Goal: Task Accomplishment & Management: Use online tool/utility

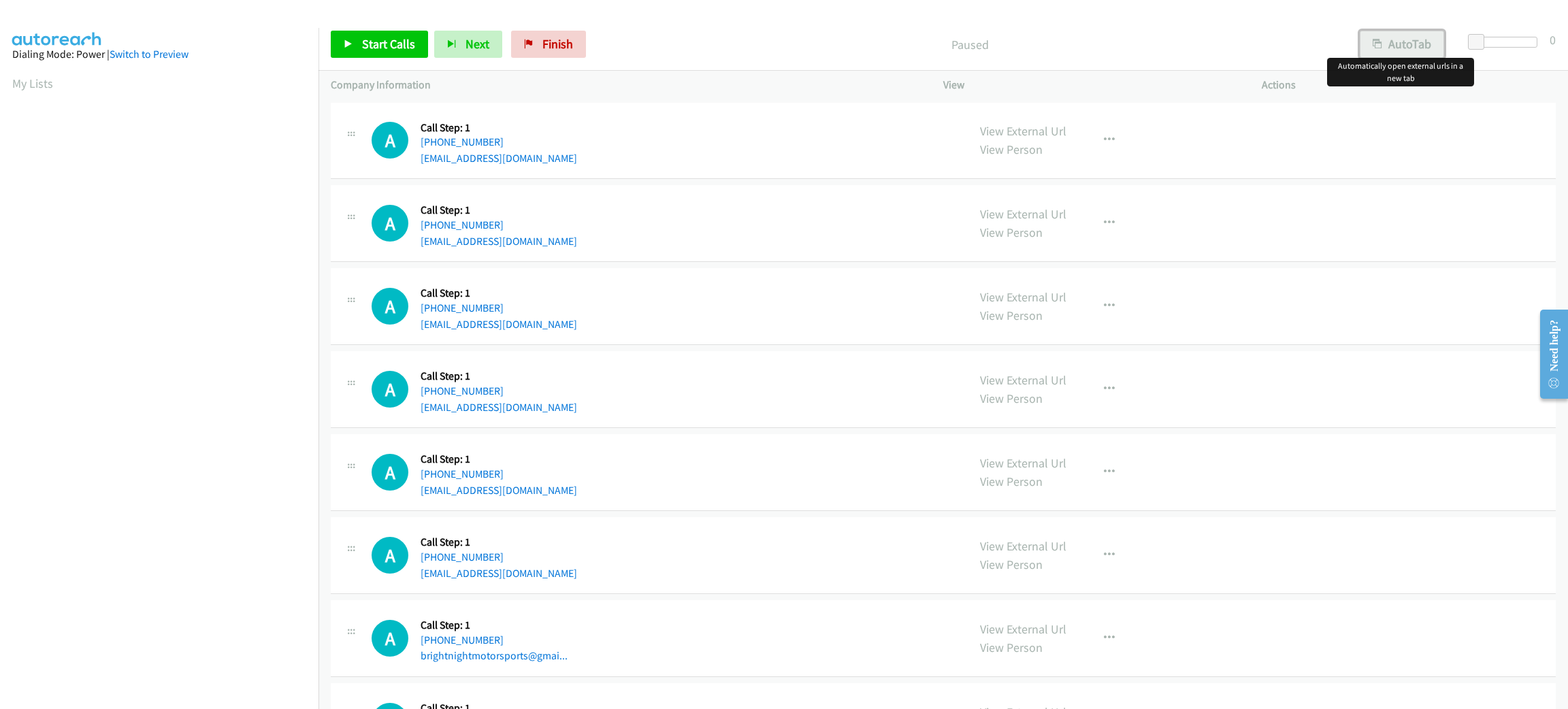
click at [1397, 56] on button "AutoTab" at bounding box center [1402, 44] width 85 height 28
click at [1473, 35] on span at bounding box center [1478, 42] width 16 height 16
click at [402, 39] on span "Start Calls" at bounding box center [388, 44] width 53 height 16
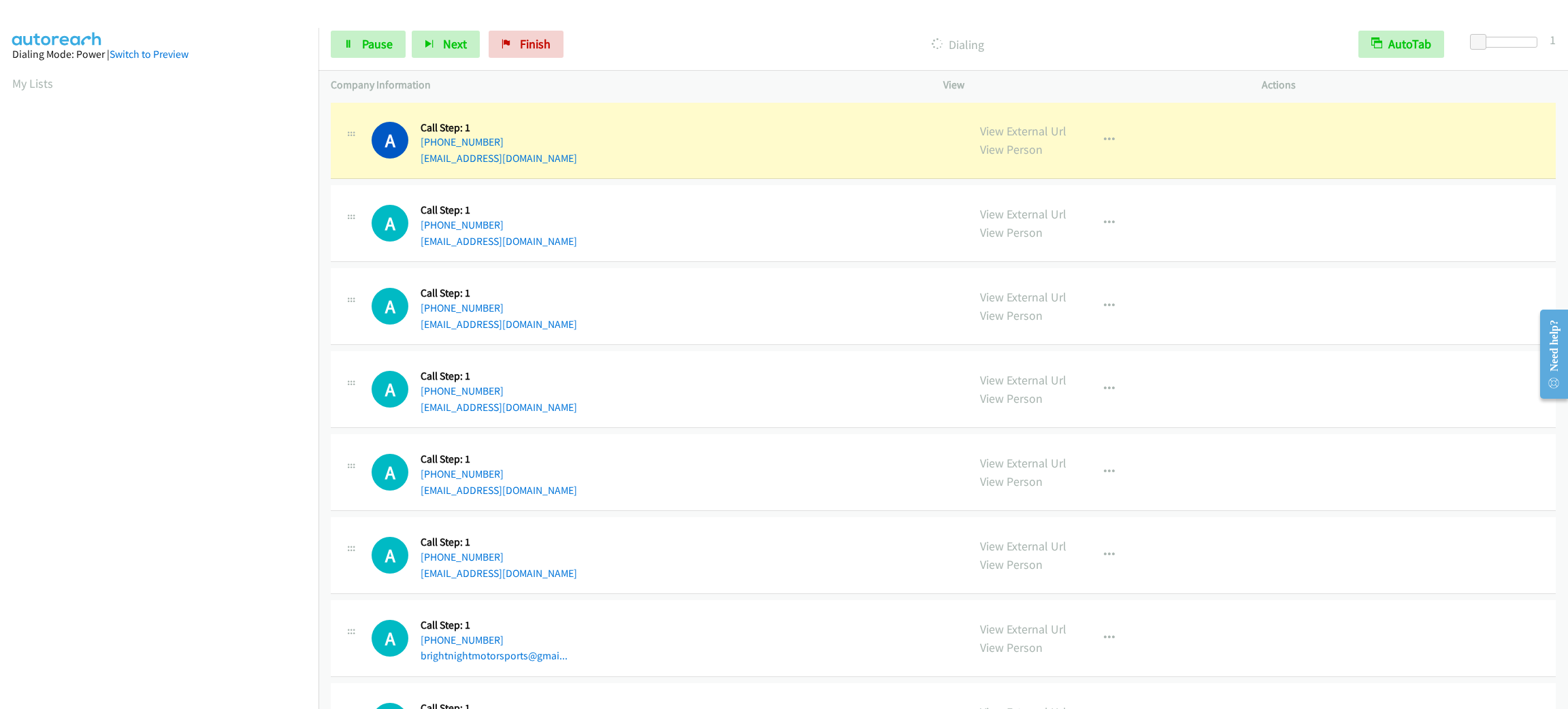
scroll to position [59, 0]
click at [395, 54] on link "Pause" at bounding box center [368, 44] width 75 height 28
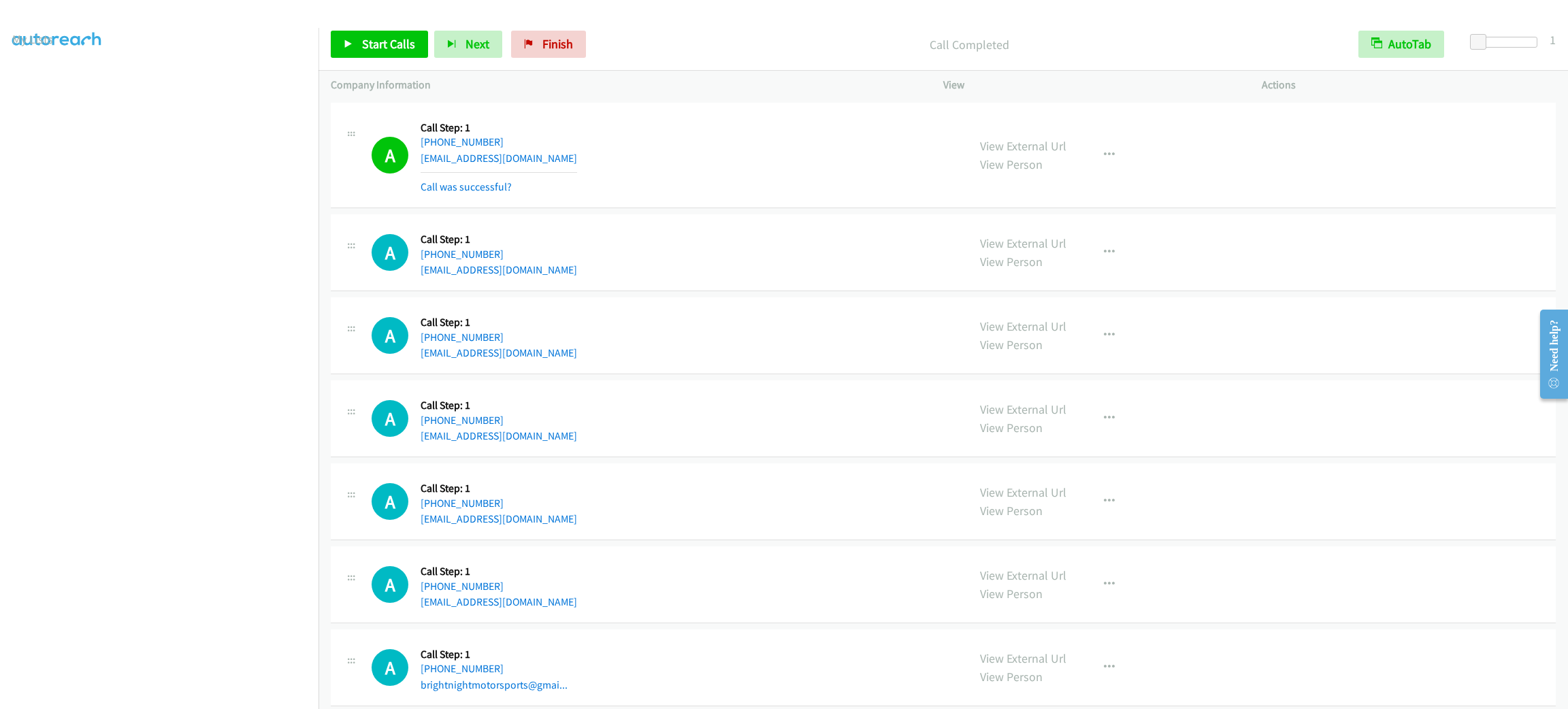
click at [642, 208] on div "A Callback Scheduled Call Step: 1 America/New_York +1 917-428-9470 olgasnark@gm…" at bounding box center [942, 156] width 1225 height 106
drag, startPoint x: 619, startPoint y: 186, endPoint x: 569, endPoint y: 170, distance: 52.5
click at [611, 185] on div "A Callback Scheduled Call Step: 1 America/New_York +1 917-428-9470 olgasnark@gm…" at bounding box center [663, 155] width 584 height 81
click at [385, 40] on span "Start Calls" at bounding box center [388, 44] width 53 height 16
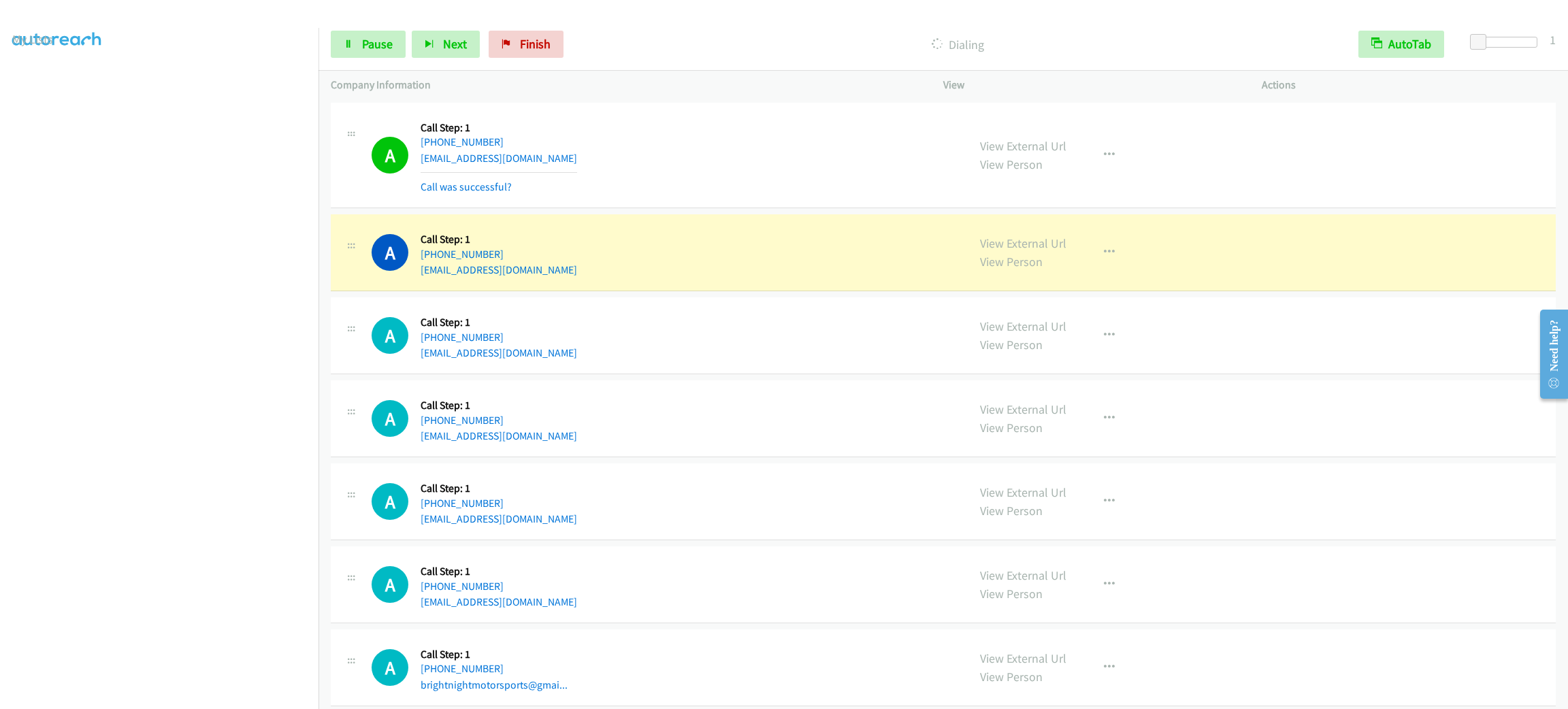
click at [700, 318] on div "A Callback Scheduled Call Step: 1 America/New_York +1 239-788-6829 anamtia@yaho…" at bounding box center [663, 335] width 584 height 52
click at [1137, 239] on div "View External Url View Person View External Url Email Schedule/Manage Callback …" at bounding box center [1133, 252] width 330 height 52
click at [1107, 256] on button "button" at bounding box center [1109, 252] width 37 height 28
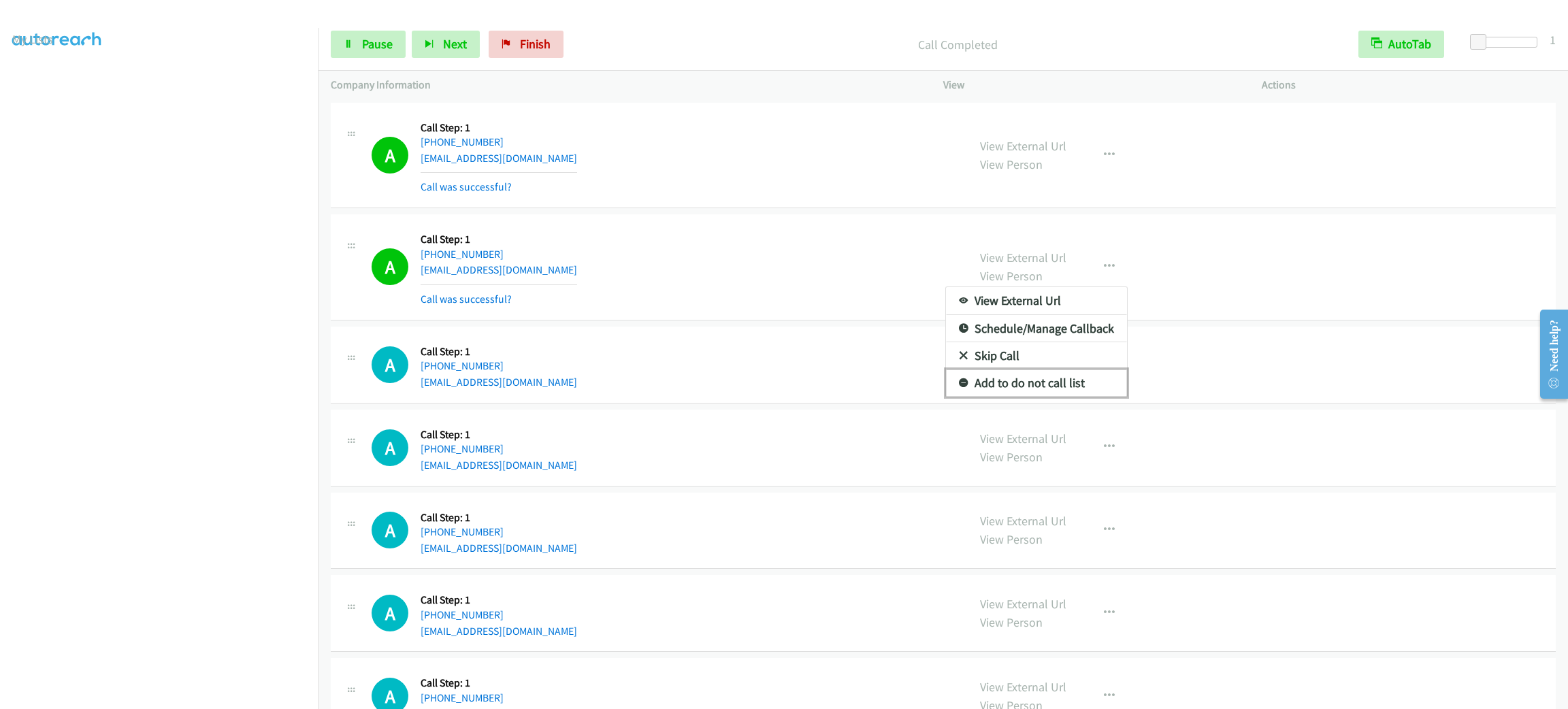
click at [1069, 379] on link "Add to do not call list" at bounding box center [1036, 383] width 181 height 28
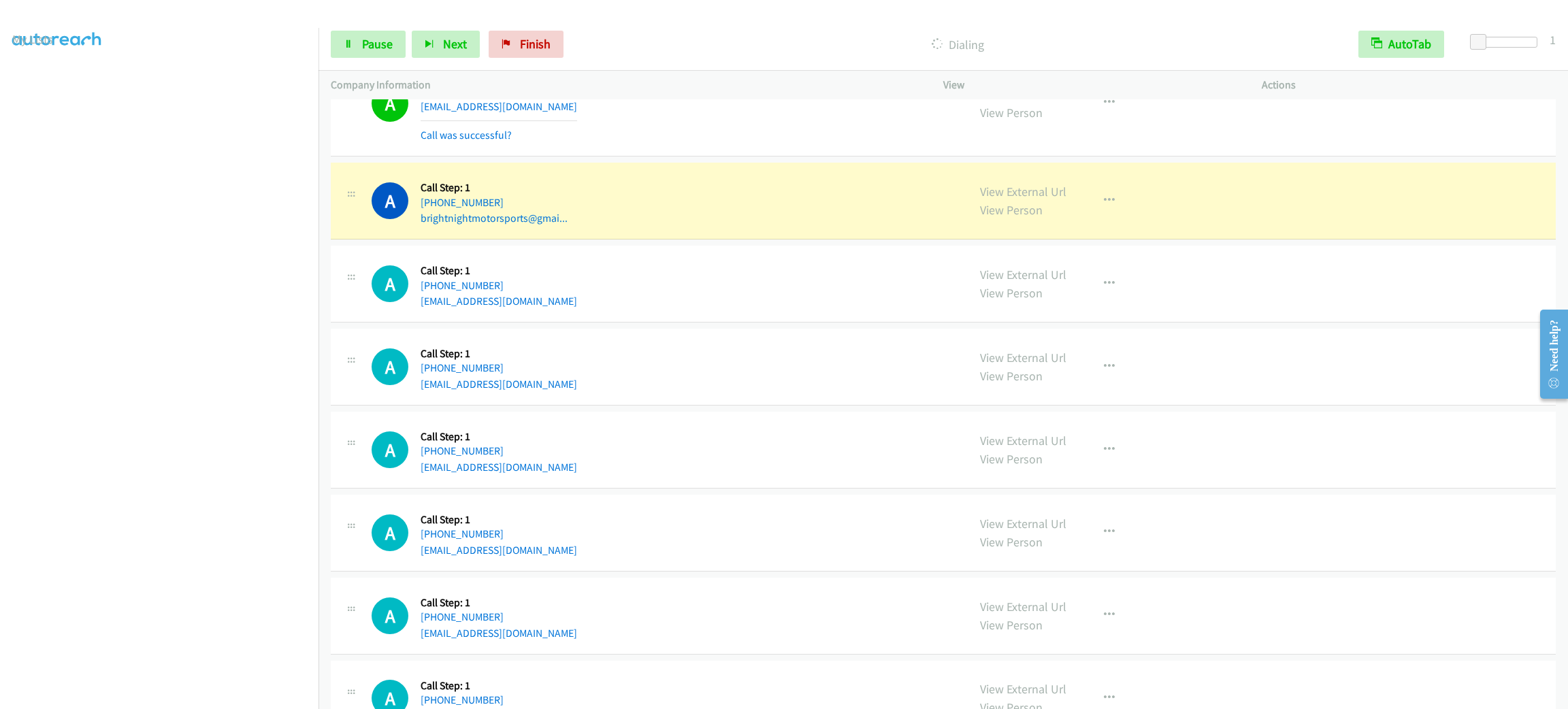
scroll to position [715, 0]
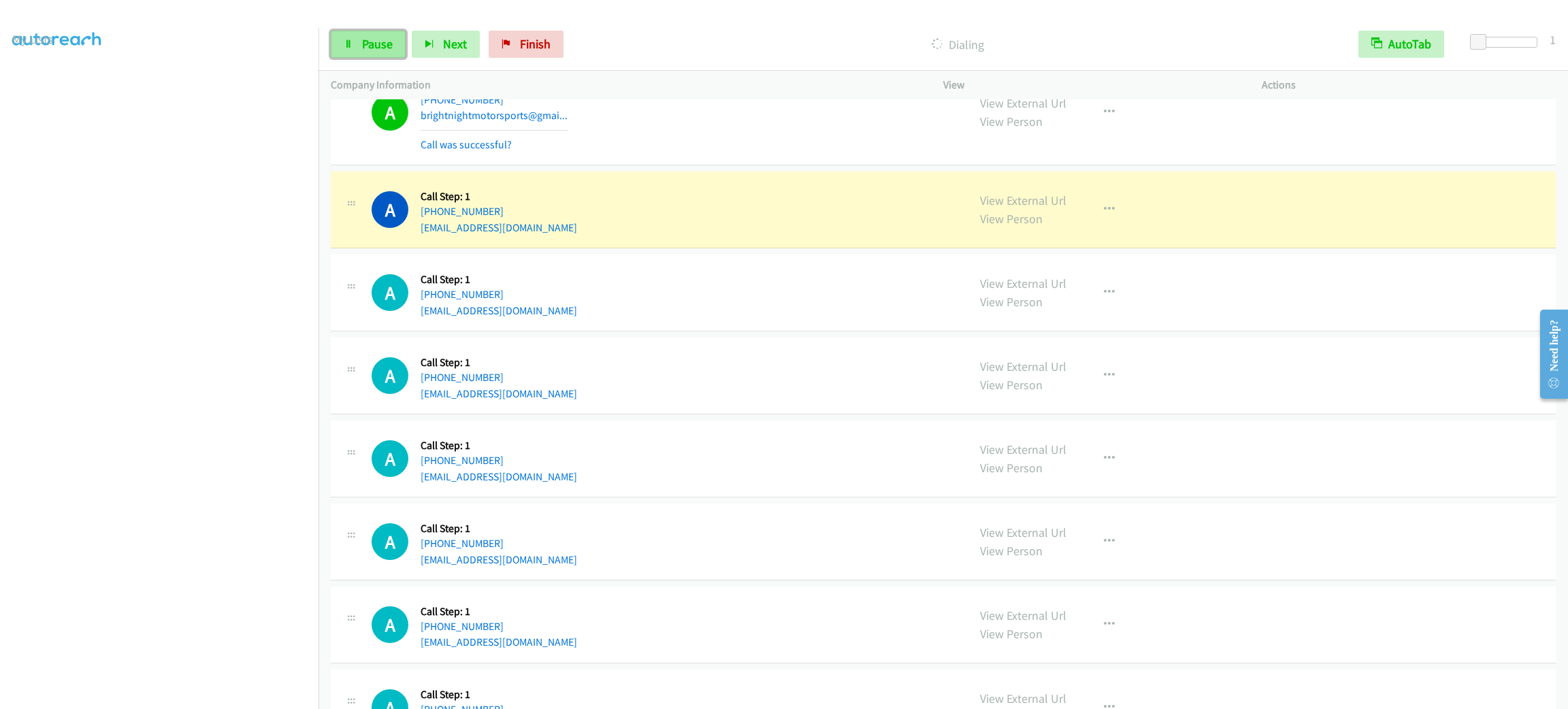
click at [381, 30] on link "Pause" at bounding box center [368, 44] width 75 height 28
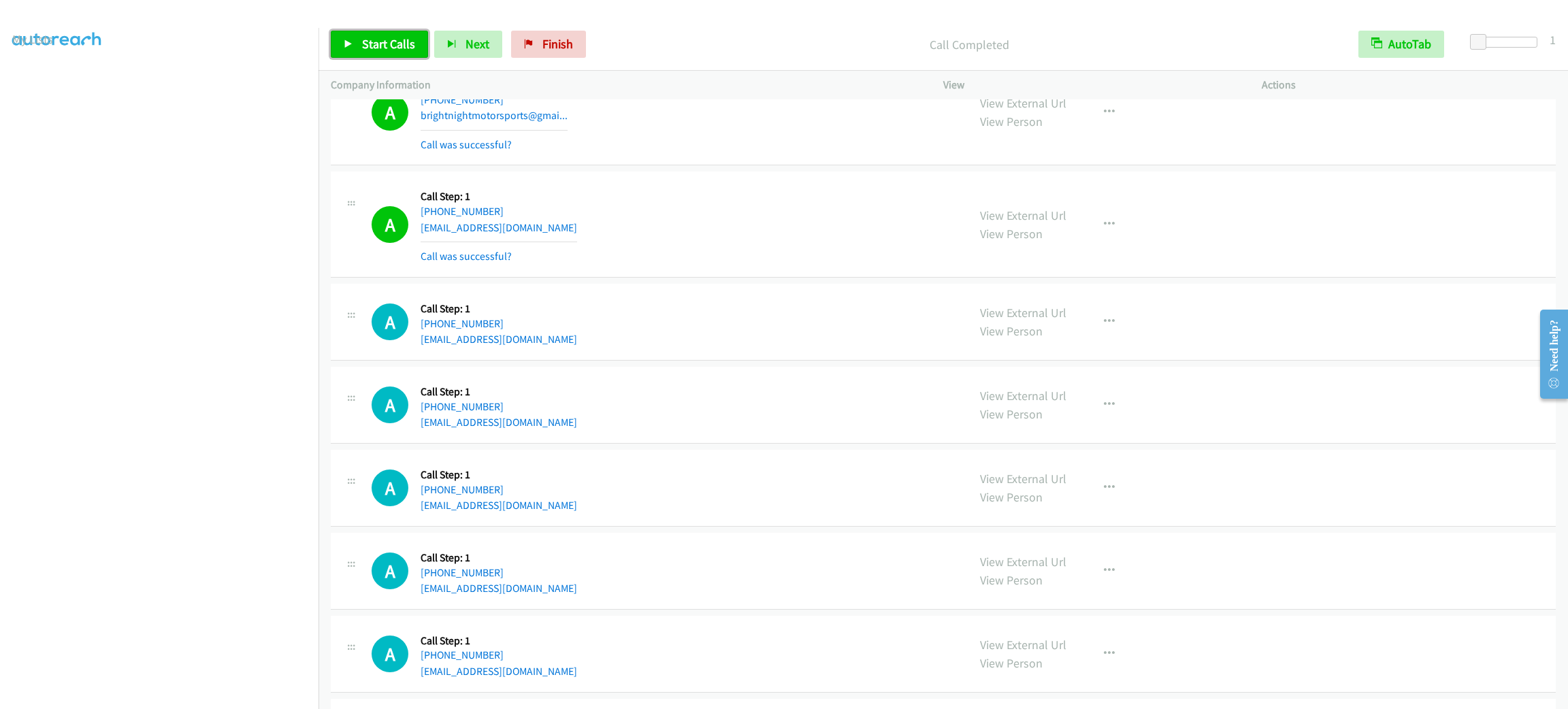
click at [373, 43] on span "Start Calls" at bounding box center [388, 44] width 53 height 16
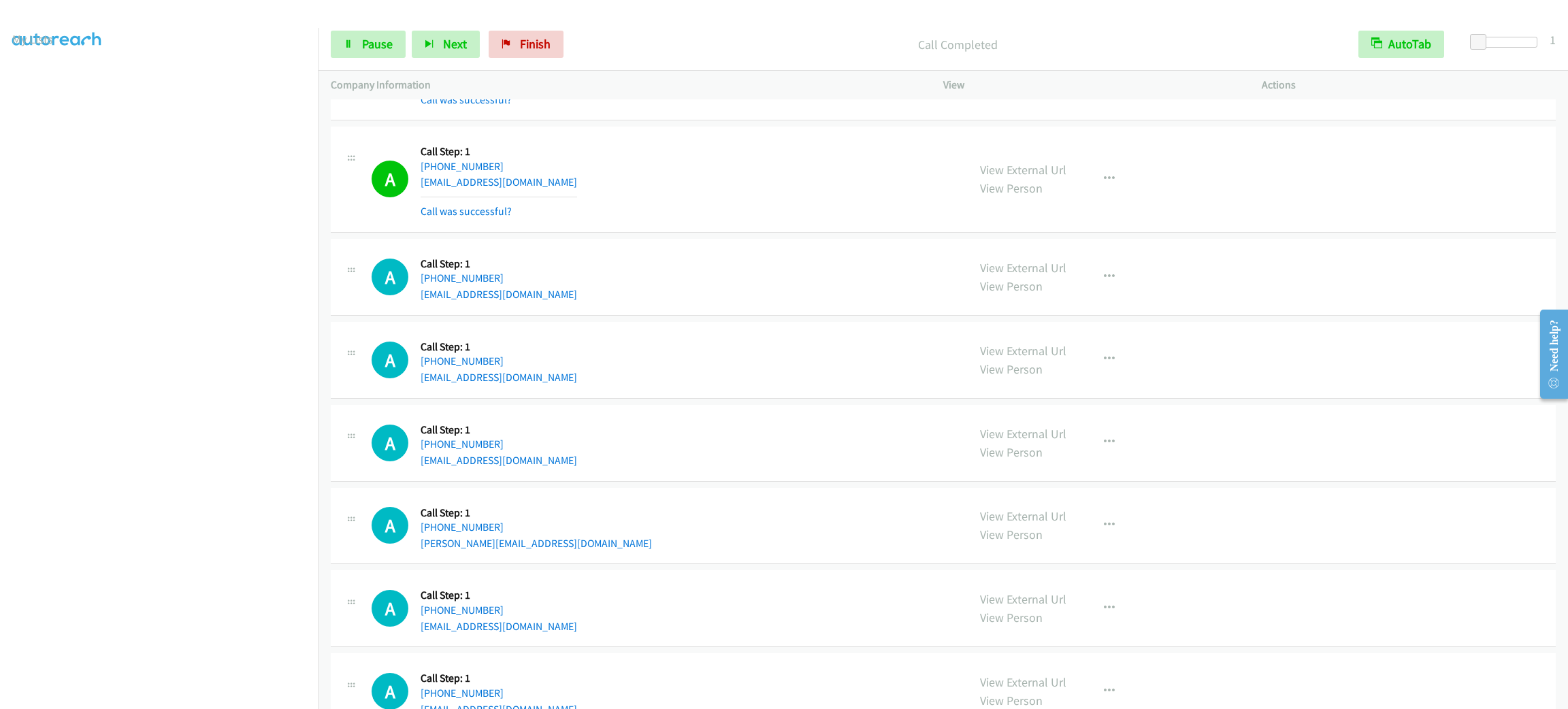
scroll to position [2990, 0]
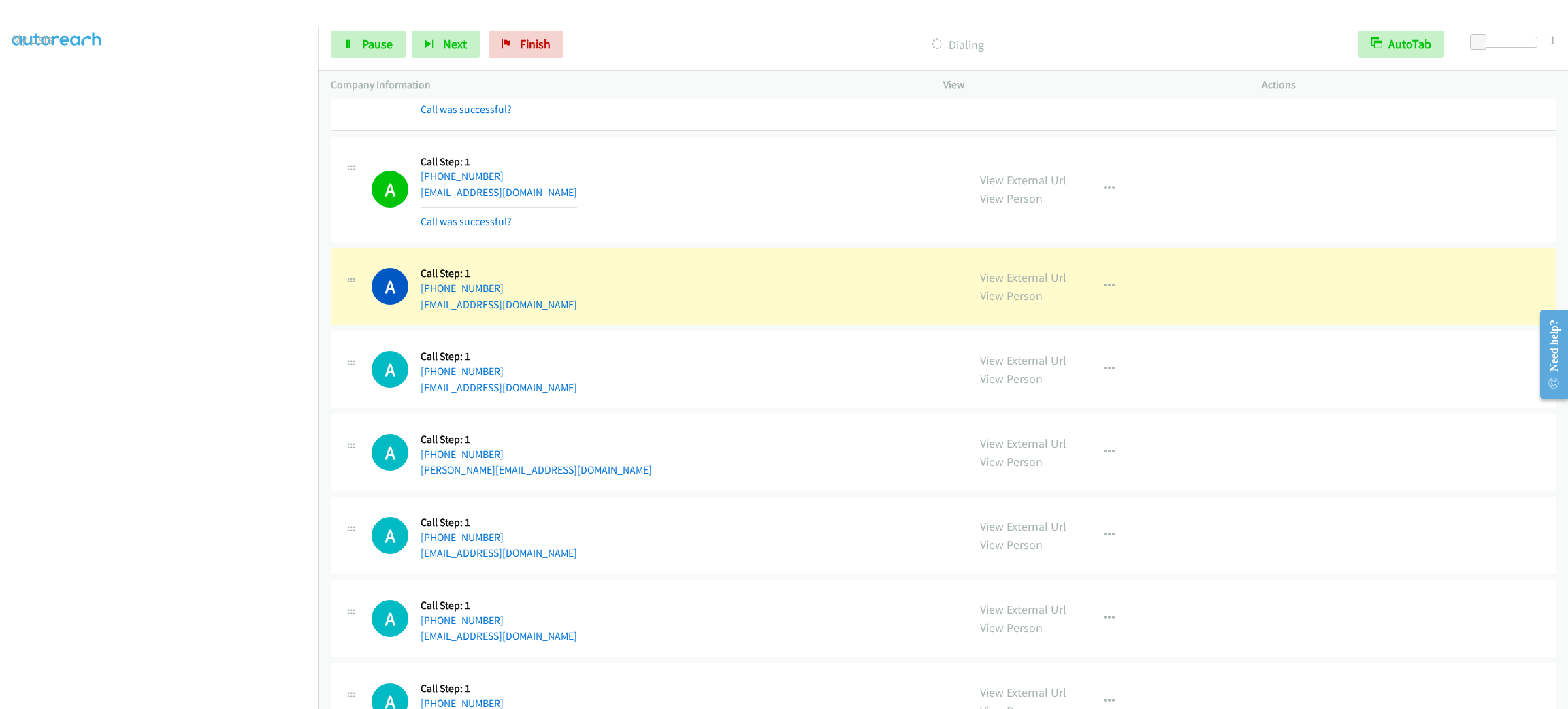
drag, startPoint x: 1108, startPoint y: 304, endPoint x: 1103, endPoint y: 297, distance: 8.6
click at [1107, 302] on div "View External Url View Person View External Url Email Schedule/Manage Callback …" at bounding box center [1133, 286] width 330 height 52
click at [1103, 292] on icon "button" at bounding box center [1108, 286] width 11 height 11
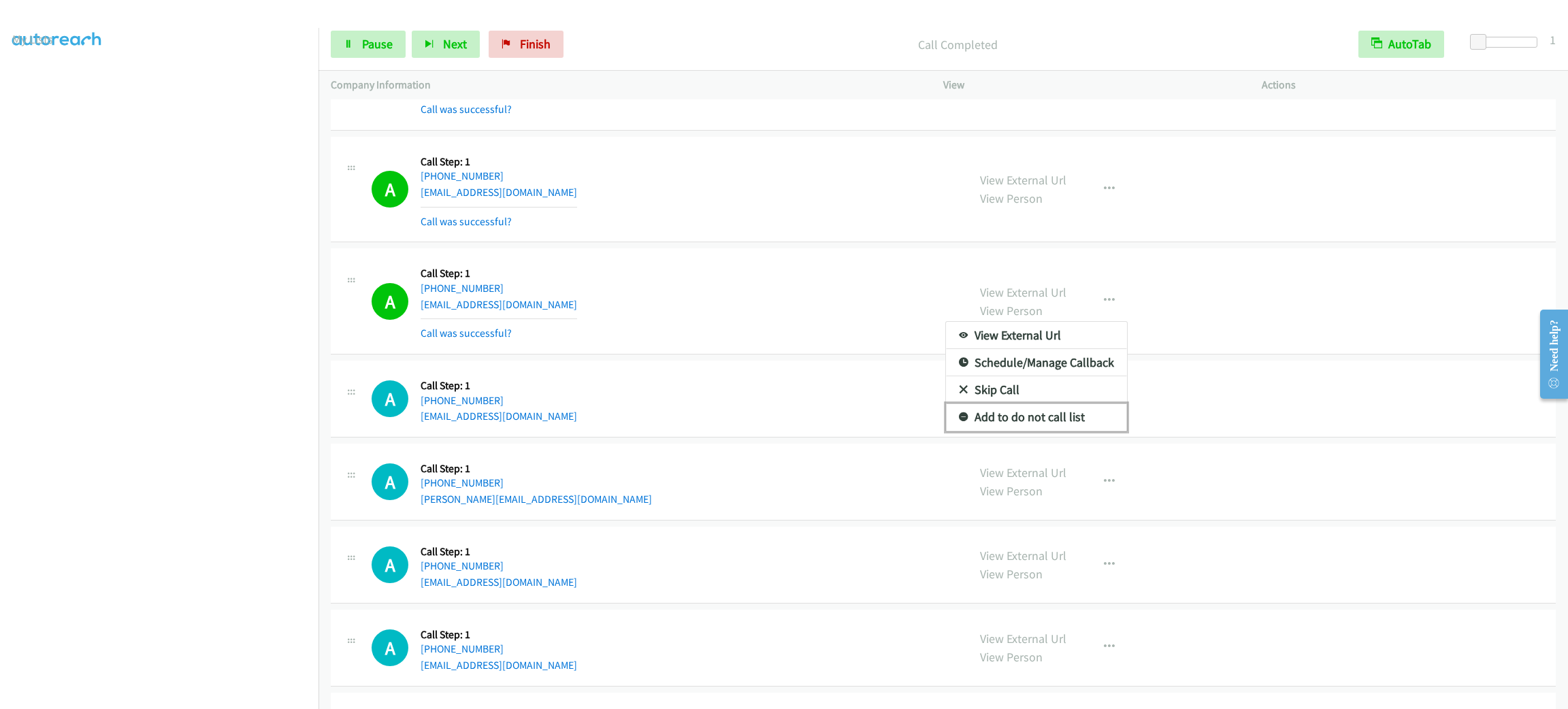
click at [1048, 415] on link "Add to do not call list" at bounding box center [1036, 417] width 181 height 28
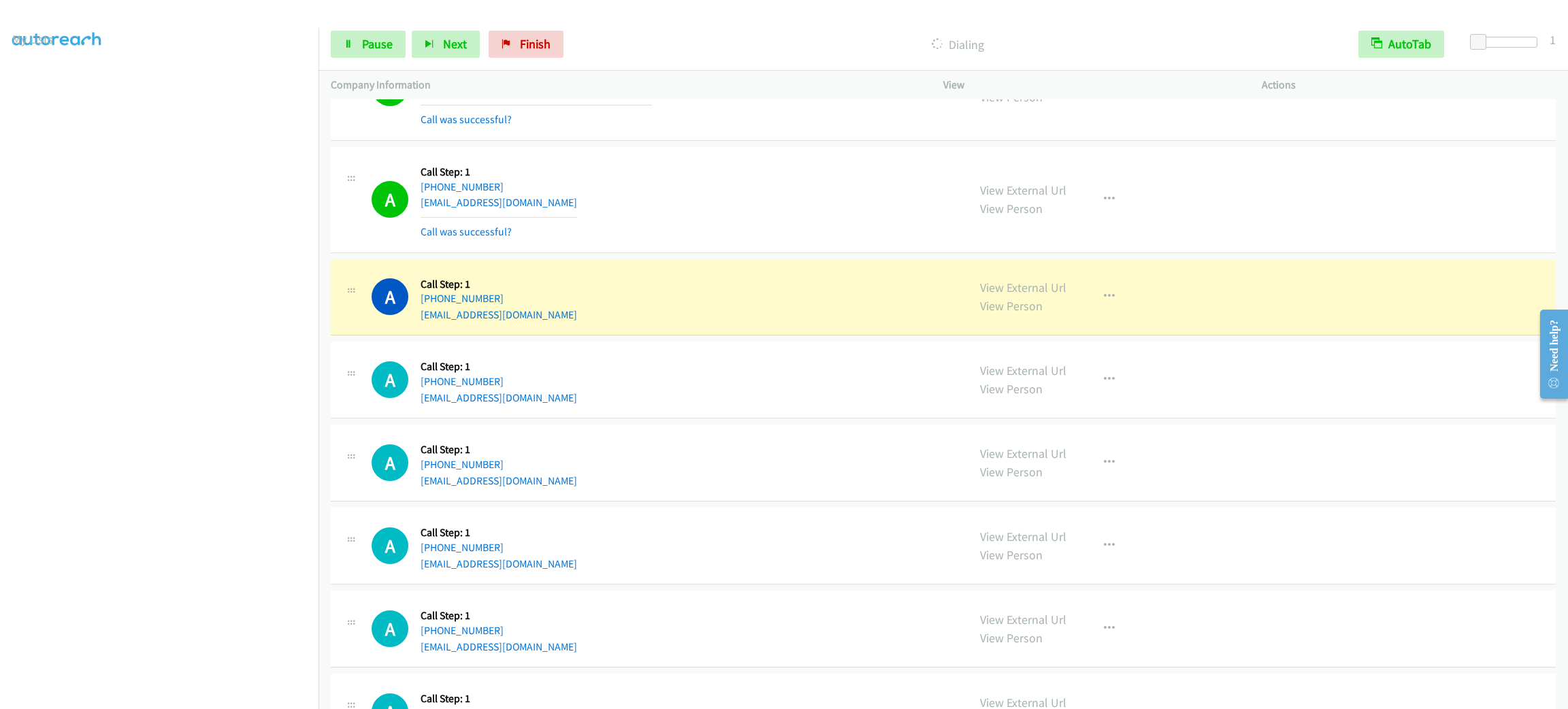
scroll to position [0, 0]
drag, startPoint x: 1077, startPoint y: 297, endPoint x: 1091, endPoint y: 297, distance: 14.0
click at [1079, 297] on div "View External Url View Person View External Url Email Schedule/Manage Callback …" at bounding box center [1133, 297] width 330 height 52
click at [1091, 297] on button "button" at bounding box center [1109, 297] width 37 height 28
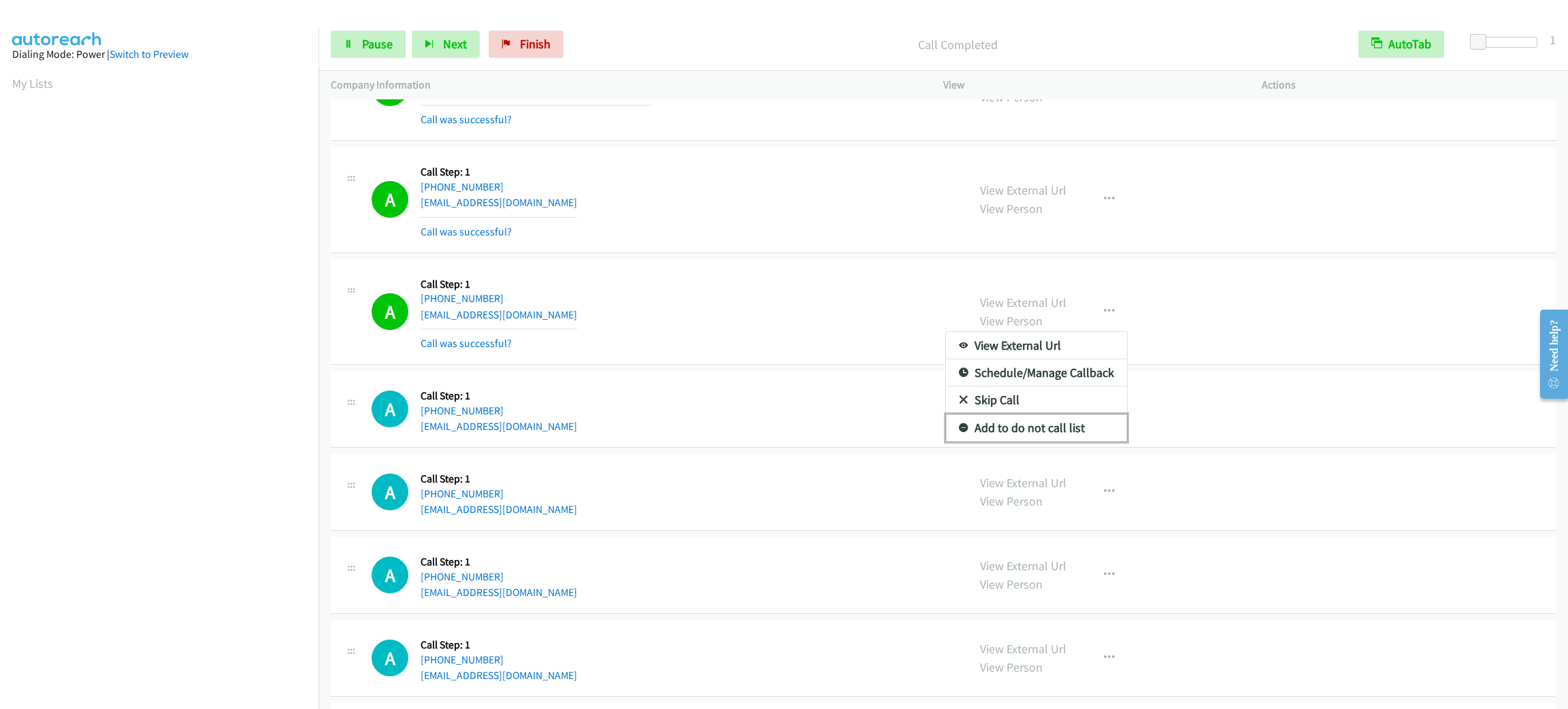
click at [1050, 424] on link "Add to do not call list" at bounding box center [1036, 428] width 181 height 28
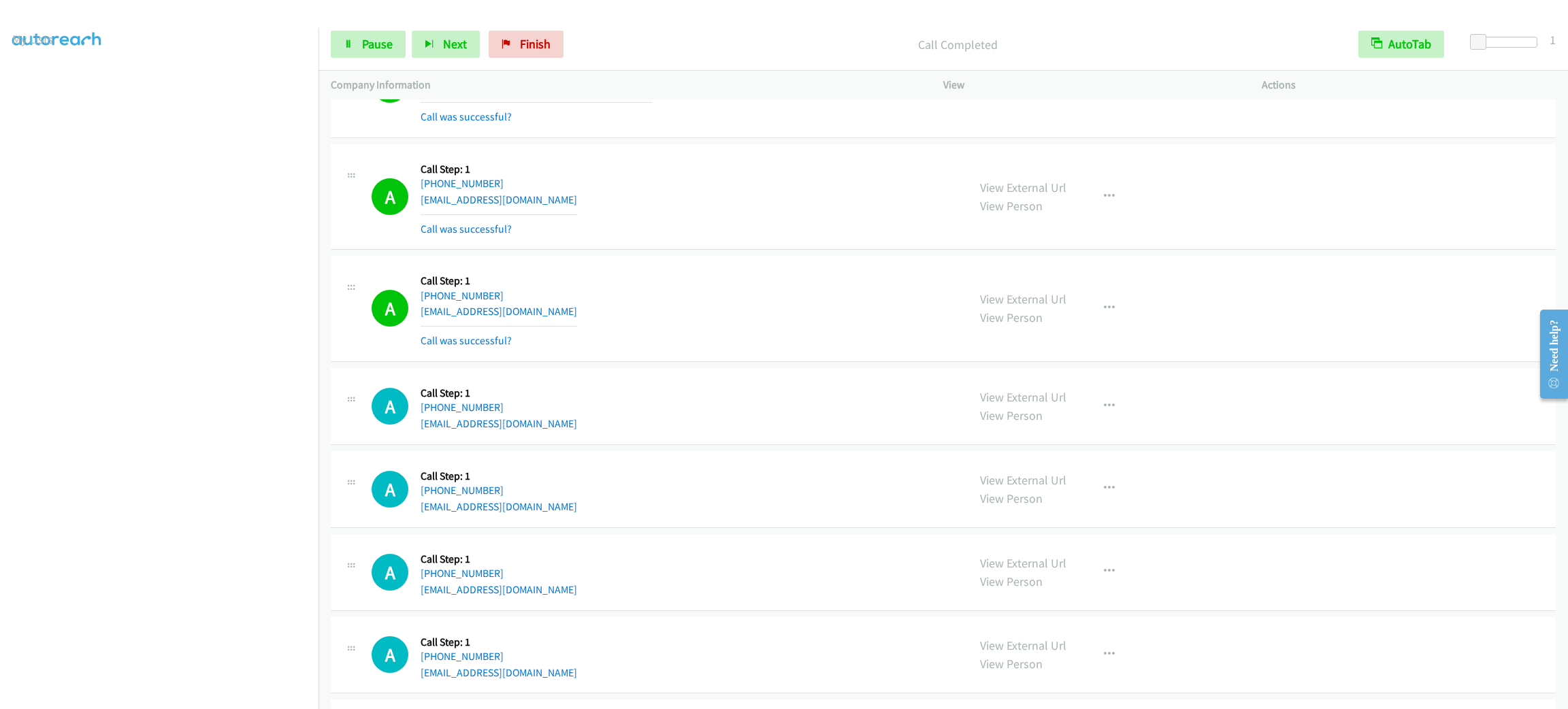
scroll to position [4755, 0]
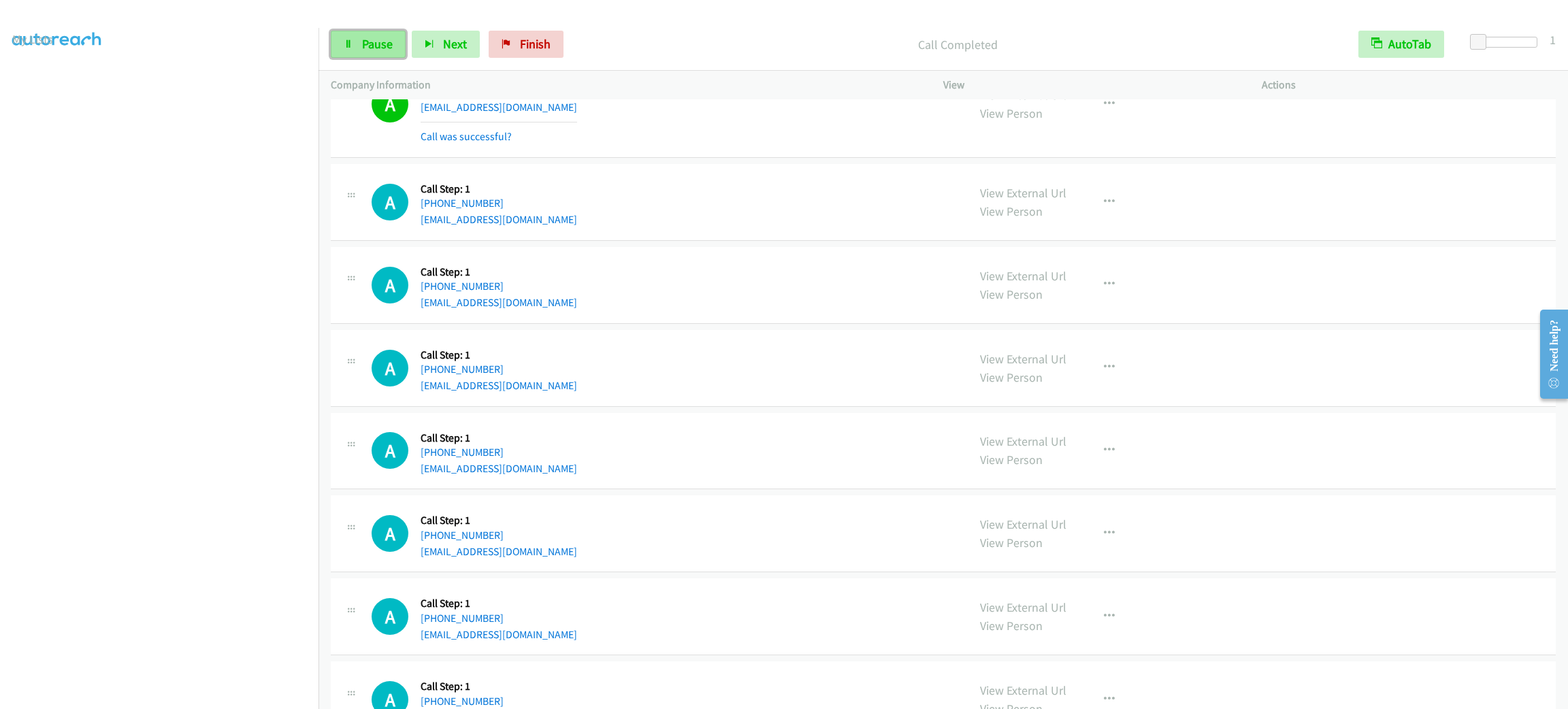
click at [378, 40] on span "Pause" at bounding box center [377, 44] width 30 height 16
click at [378, 40] on span "Start Calls" at bounding box center [388, 44] width 53 height 16
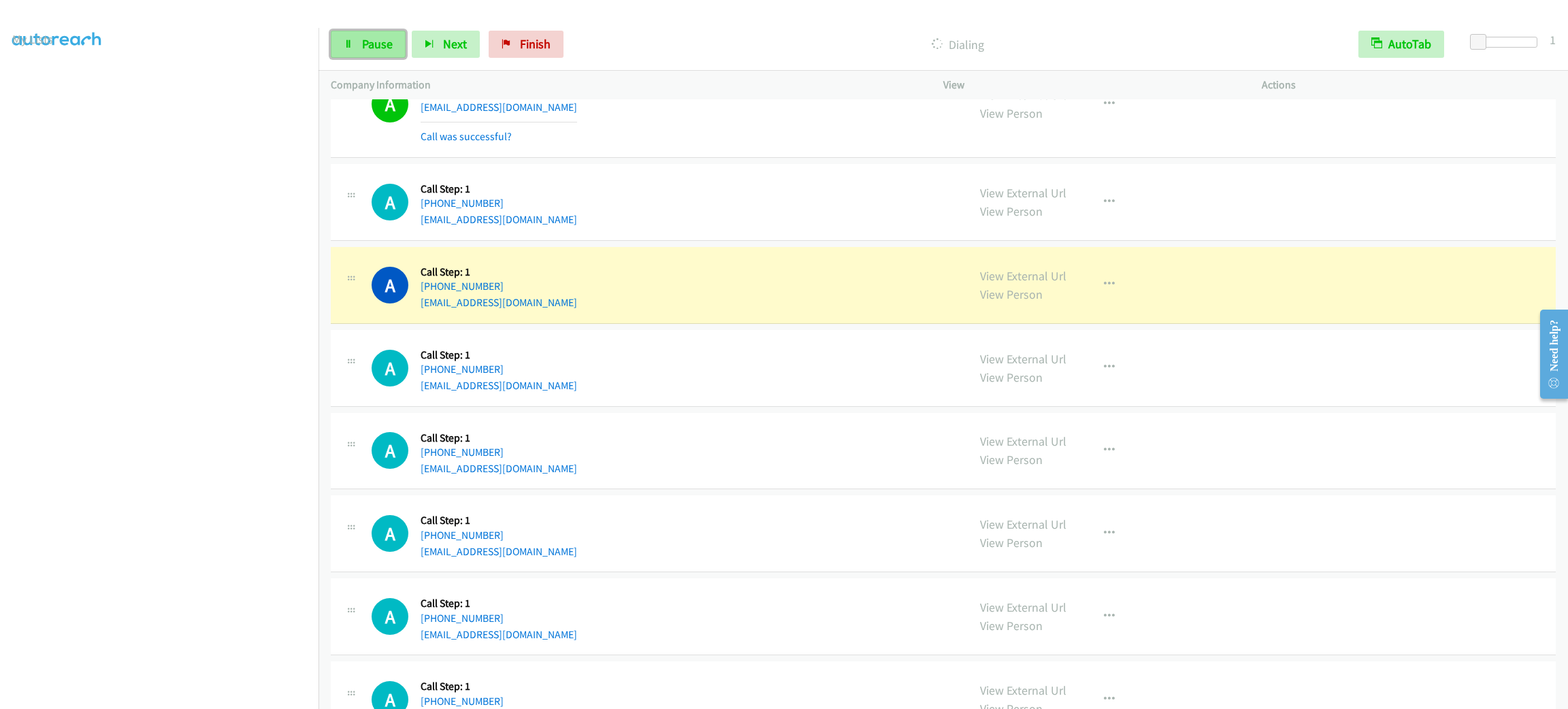
click at [358, 54] on link "Pause" at bounding box center [368, 44] width 75 height 28
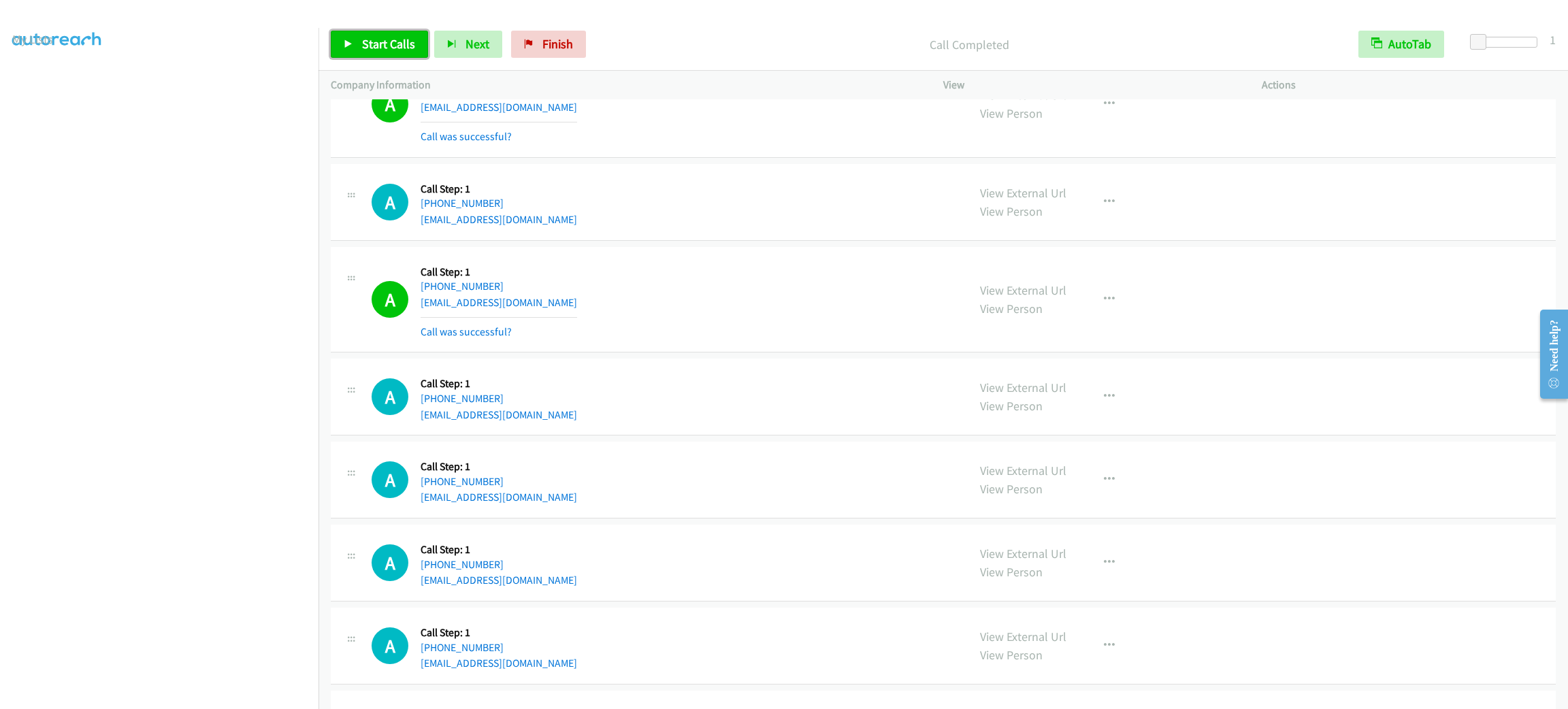
click at [372, 41] on span "Start Calls" at bounding box center [388, 44] width 53 height 16
click at [674, 228] on div "A Callback Scheduled Call Step: 1 America/New_York +1 908-334-6576 dcole7834@ya…" at bounding box center [663, 202] width 584 height 52
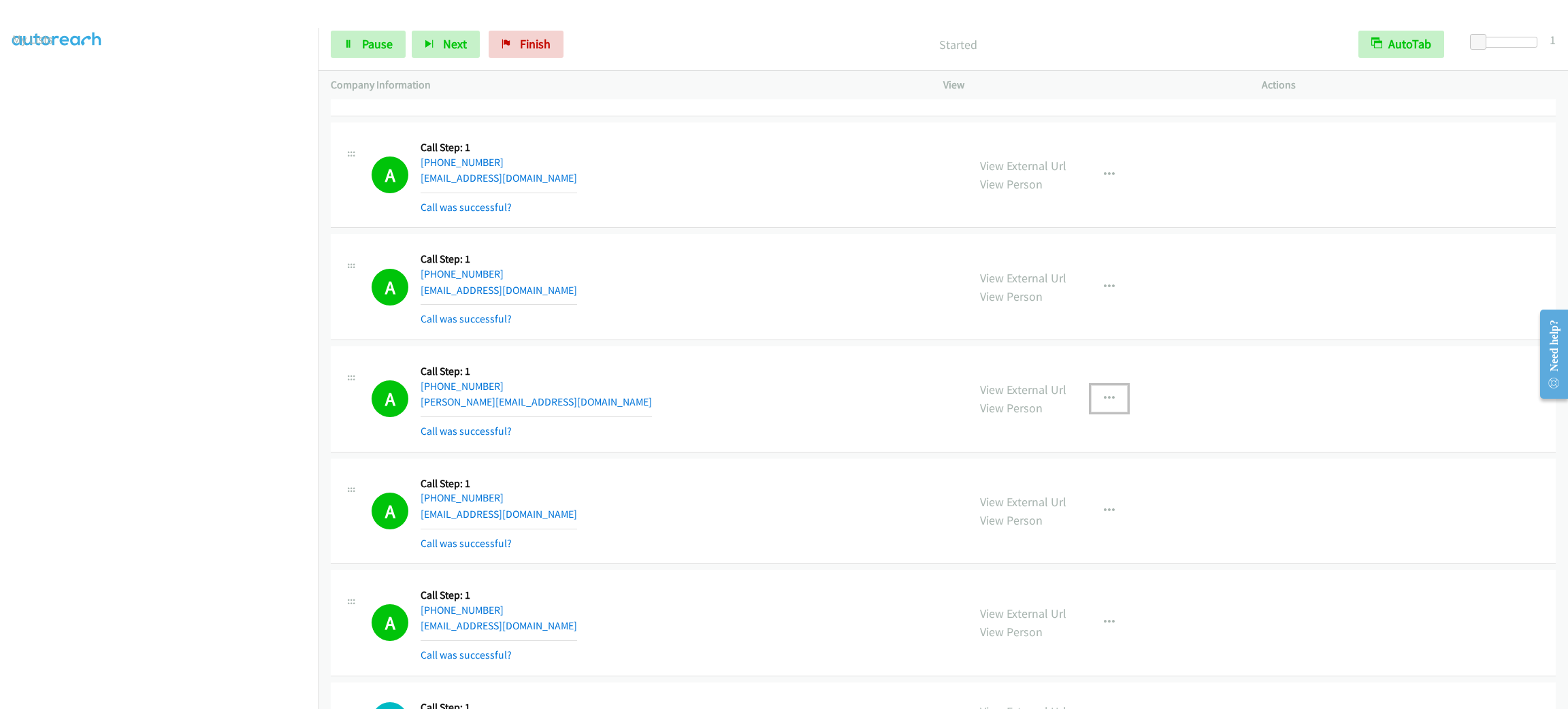
click at [1105, 405] on icon "button" at bounding box center [1108, 398] width 11 height 11
click at [1079, 524] on link "Add to do not call list" at bounding box center [1036, 515] width 181 height 28
click at [753, 165] on div "A Callback Scheduled Call Step: 1 America/Chicago +1 501-231-7653 aburney@mclar…" at bounding box center [663, 175] width 584 height 81
click at [1067, 395] on div "View External Url View Person View External Url Email Schedule/Manage Callback …" at bounding box center [1133, 400] width 330 height 81
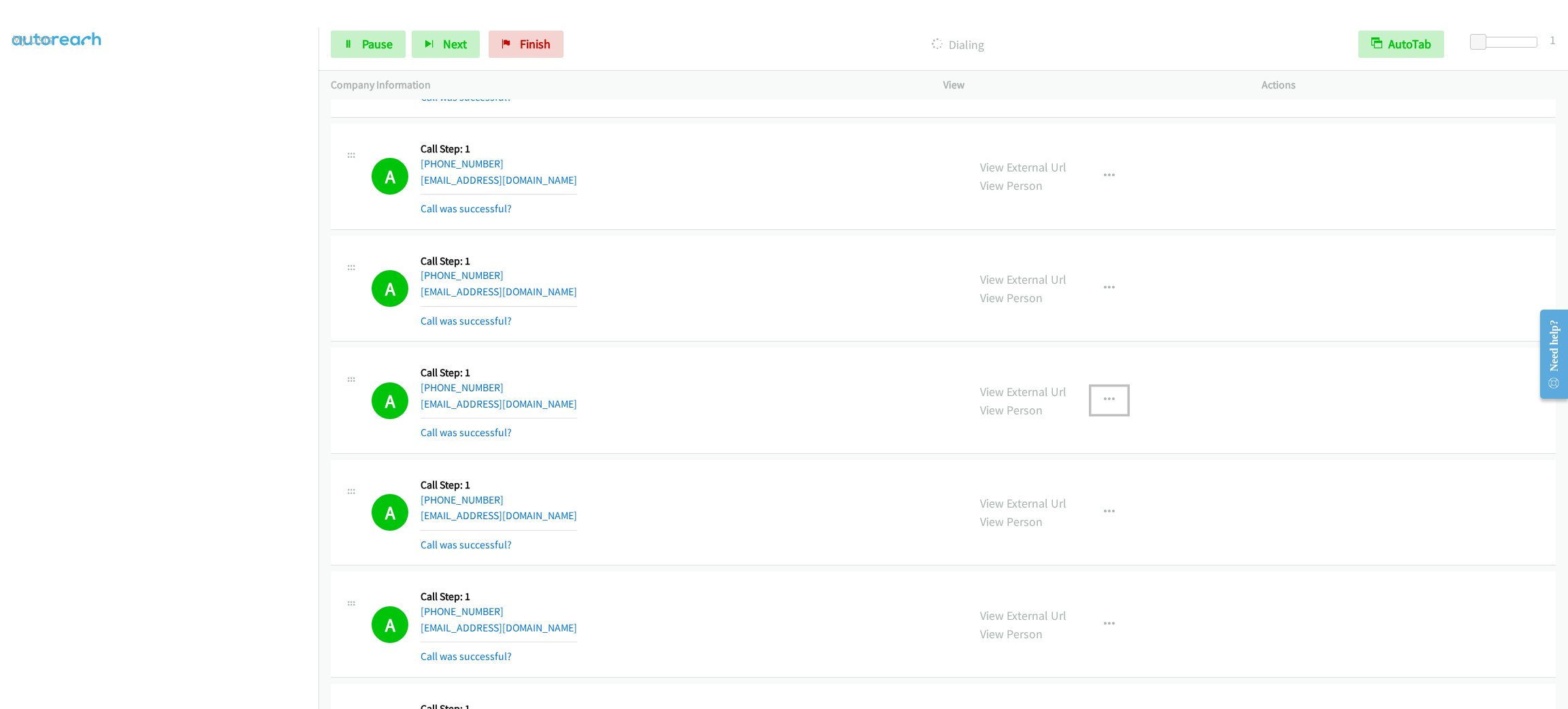
click at [1091, 405] on button "button" at bounding box center [1109, 400] width 37 height 28
click at [1061, 526] on link "Add to do not call list" at bounding box center [1036, 516] width 181 height 28
click at [404, 24] on div "Start Calls Pause Next Finish Dialing AutoTab AutoTab 1" at bounding box center [943, 44] width 1250 height 52
click at [373, 47] on span "Pause" at bounding box center [377, 44] width 30 height 16
click at [1261, 226] on div "A Callback Scheduled Call Step: 1 America/New_York +1 443-789-8693 myersjr1986@…" at bounding box center [942, 177] width 1225 height 106
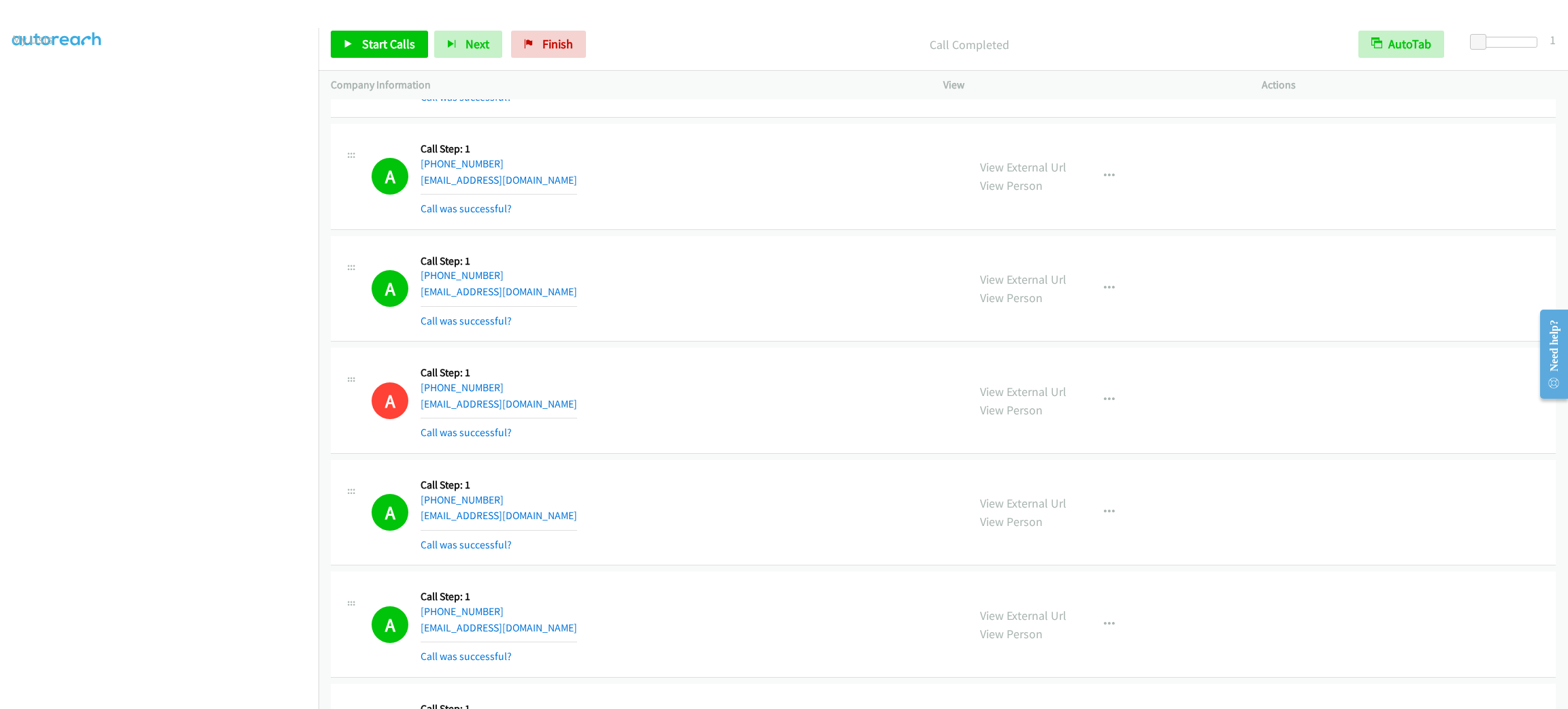
click at [862, 153] on div "A Callback Scheduled Call Step: 1 America/New_York +1 443-789-8693 myersjr1986@…" at bounding box center [663, 177] width 584 height 81
click at [861, 148] on div "A Callback Scheduled Call Step: 1 America/New_York +1 443-789-8693 myersjr1986@…" at bounding box center [663, 177] width 584 height 81
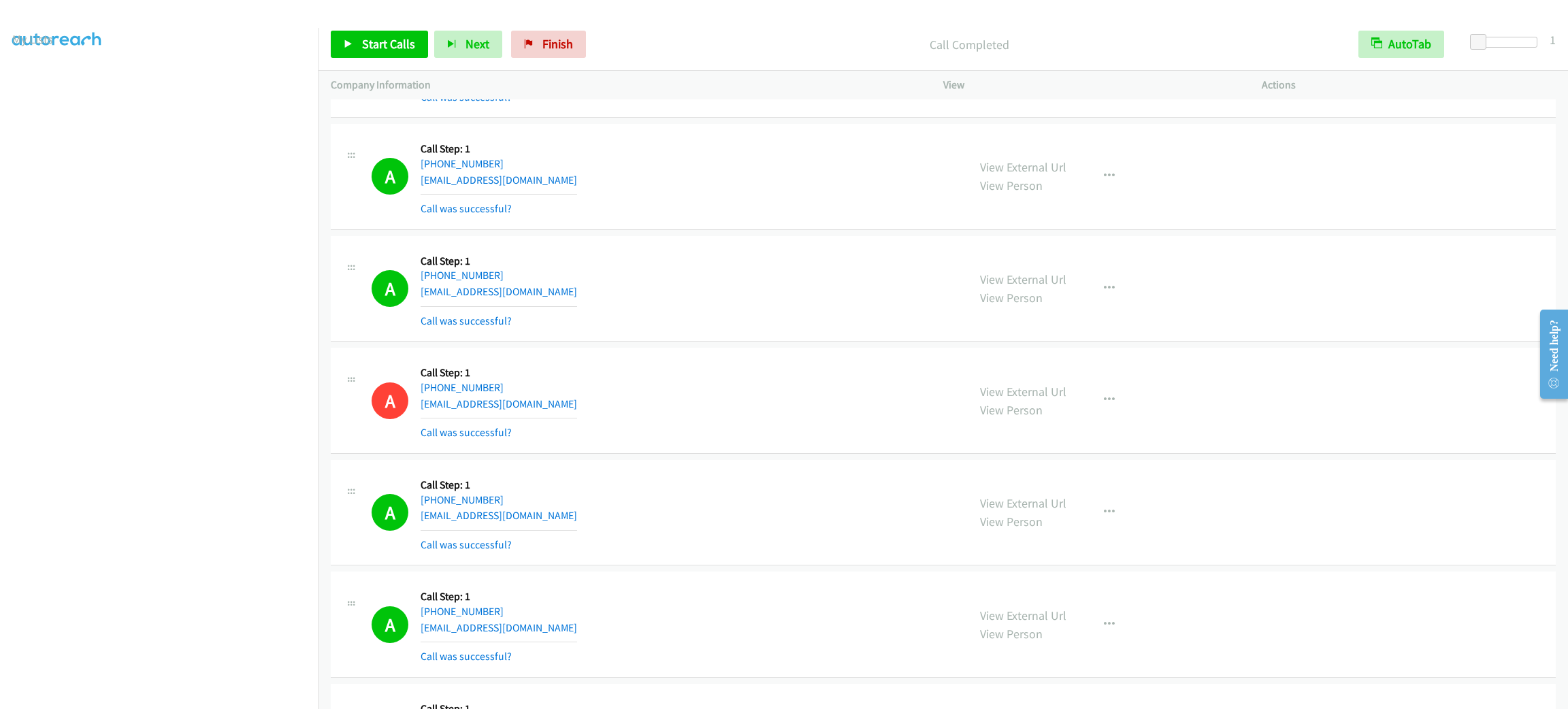
click at [861, 148] on div "A Callback Scheduled Call Step: 1 America/New_York +1 443-789-8693 myersjr1986@…" at bounding box center [663, 177] width 584 height 81
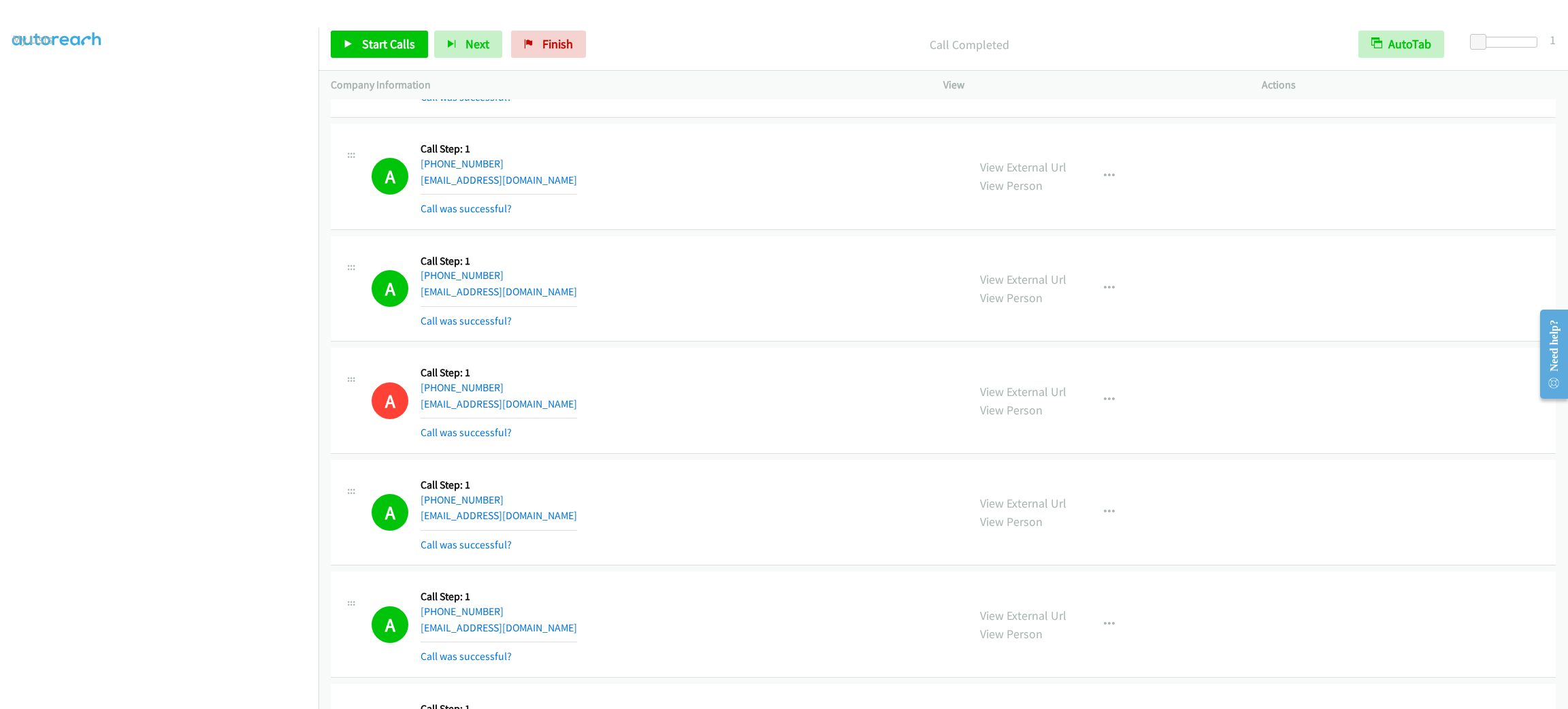
click at [861, 148] on div "A Callback Scheduled Call Step: 1 America/New_York +1 443-789-8693 myersjr1986@…" at bounding box center [663, 177] width 584 height 81
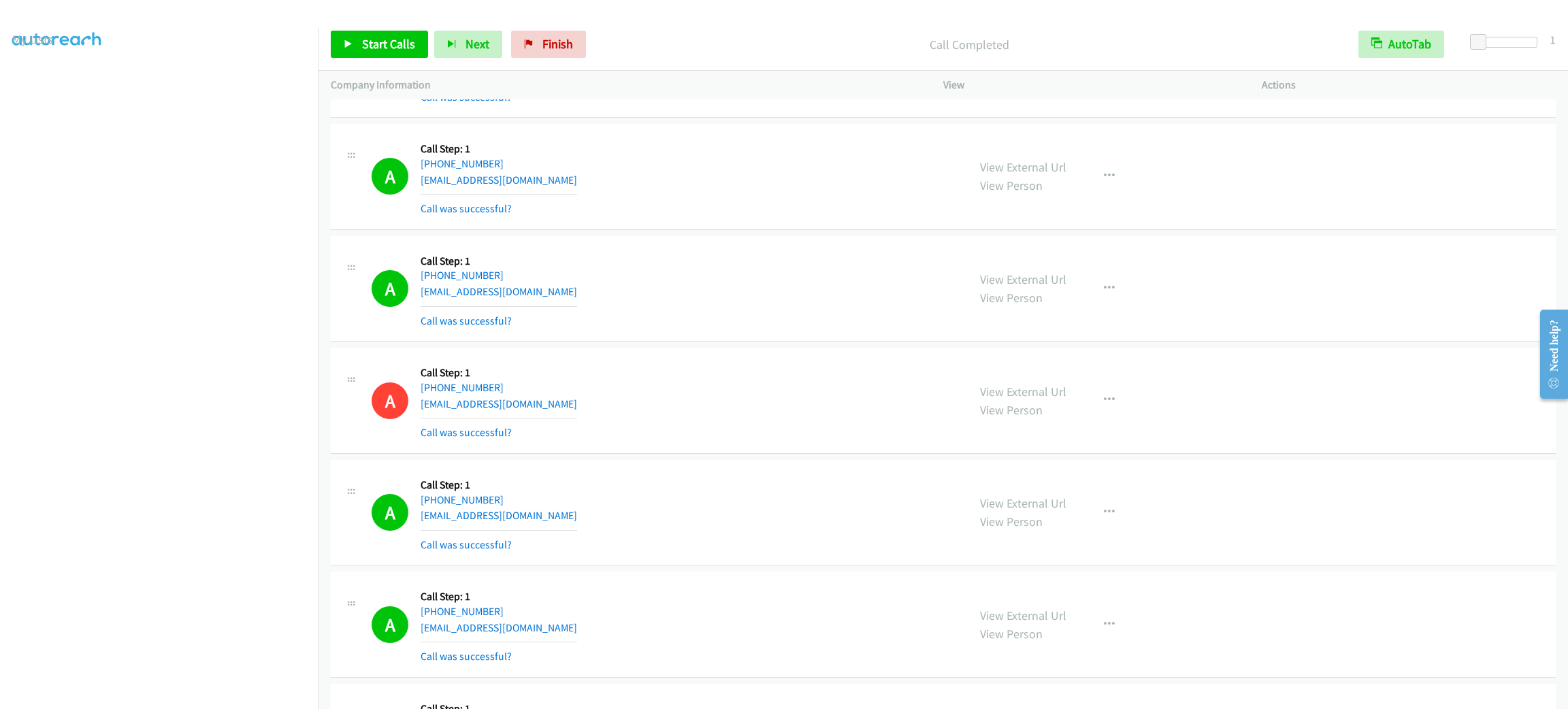
click at [861, 148] on div "A Callback Scheduled Call Step: 1 America/New_York +1 443-789-8693 myersjr1986@…" at bounding box center [663, 177] width 584 height 81
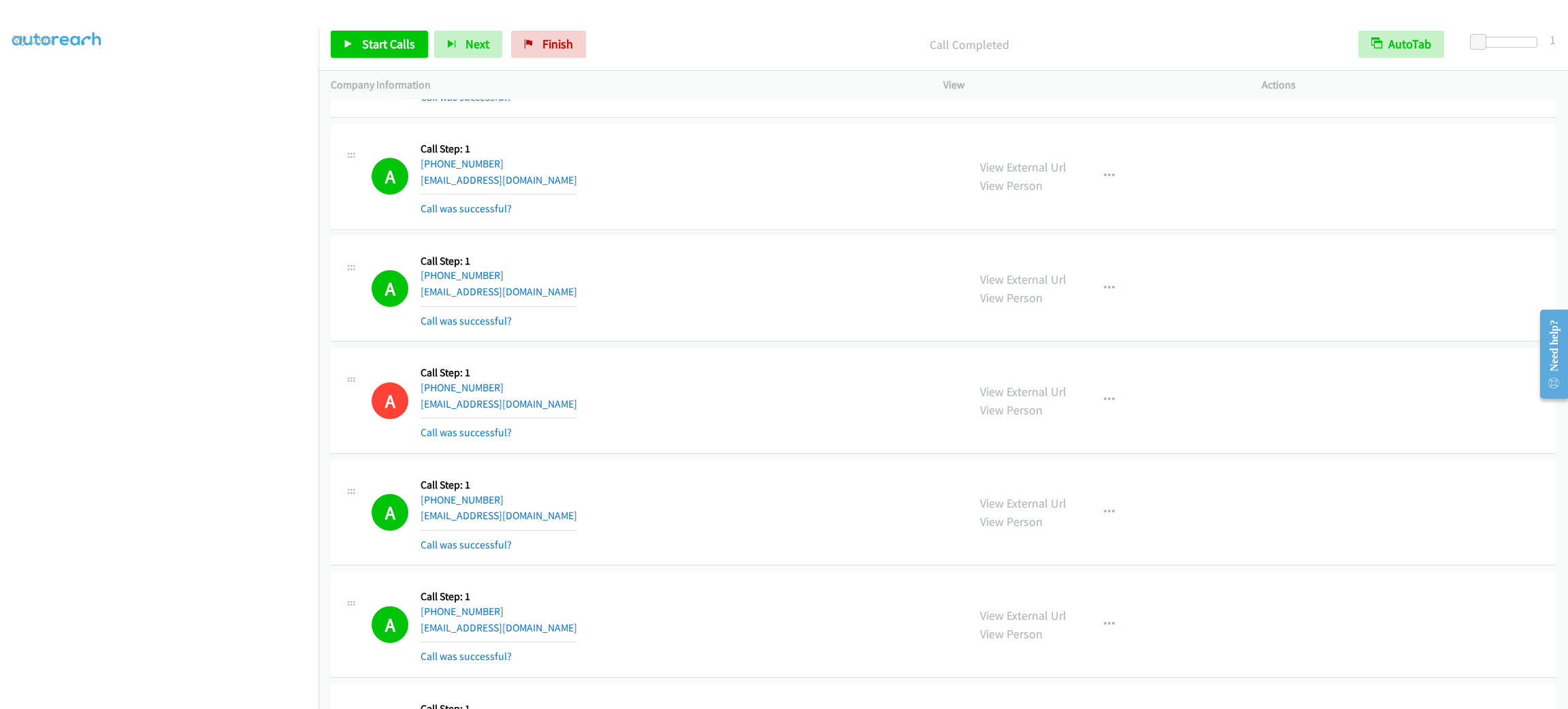
click at [861, 148] on div "A Callback Scheduled Call Step: 1 America/New_York +1 443-789-8693 myersjr1986@…" at bounding box center [663, 177] width 584 height 81
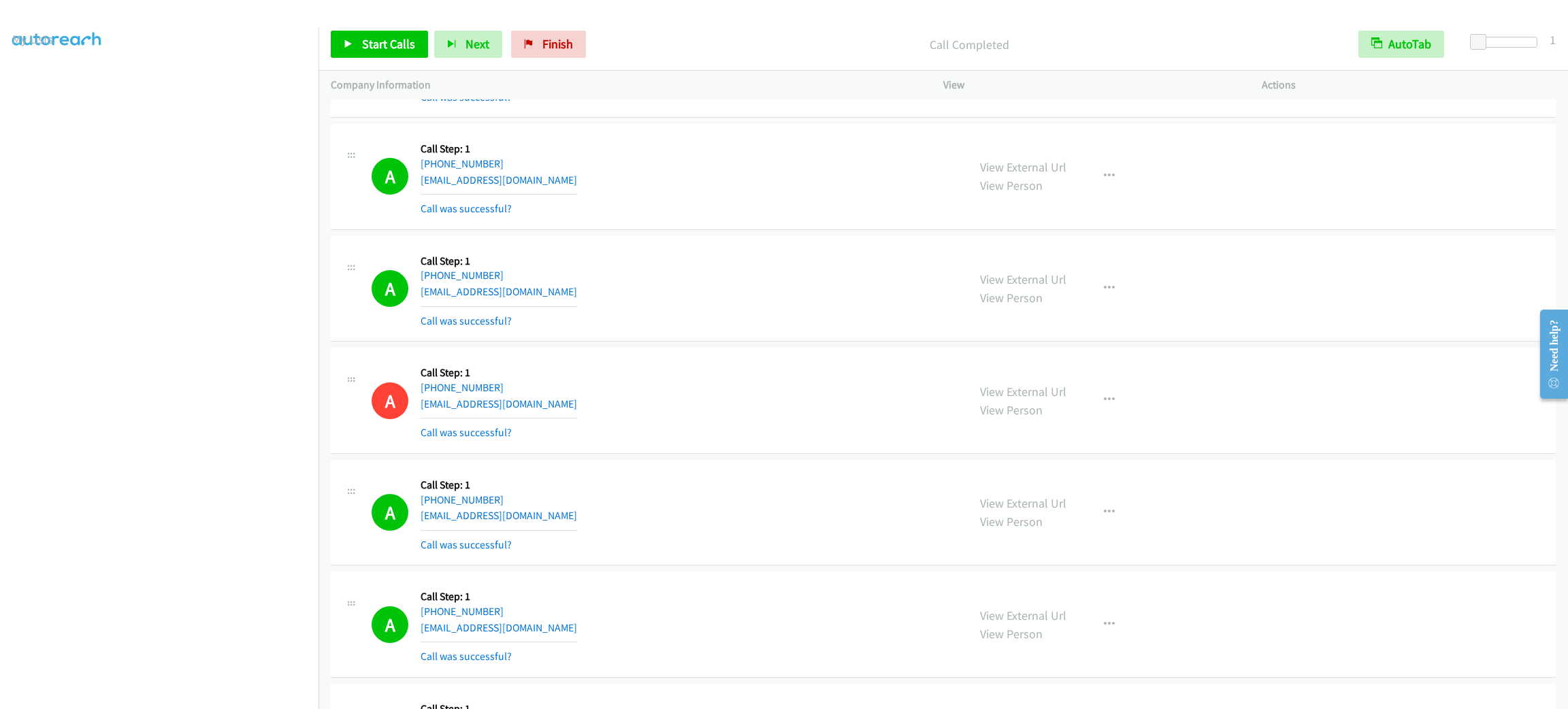
click at [861, 148] on div "A Callback Scheduled Call Step: 1 America/New_York +1 443-789-8693 myersjr1986@…" at bounding box center [663, 177] width 584 height 81
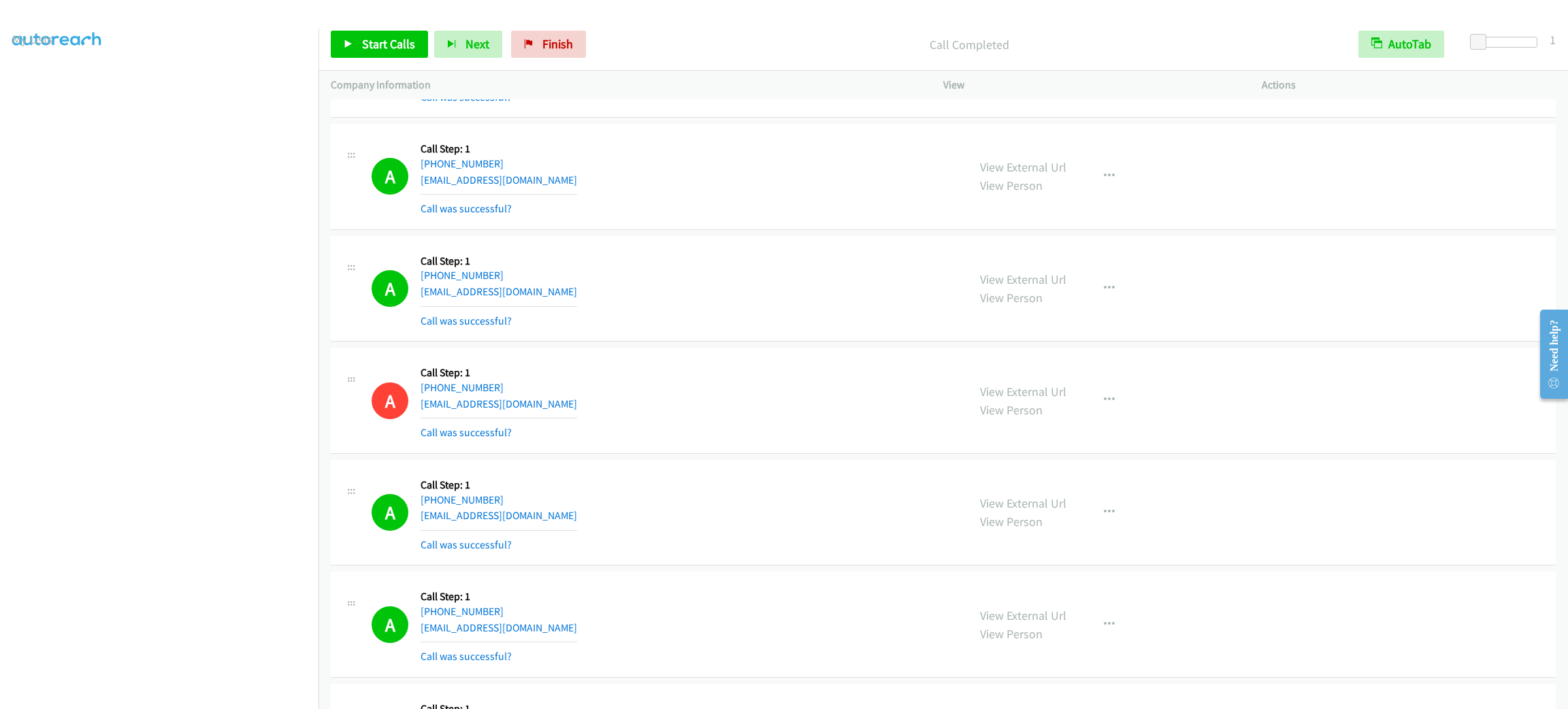
click at [861, 148] on div "A Callback Scheduled Call Step: 1 America/New_York +1 443-789-8693 myersjr1986@…" at bounding box center [663, 177] width 584 height 81
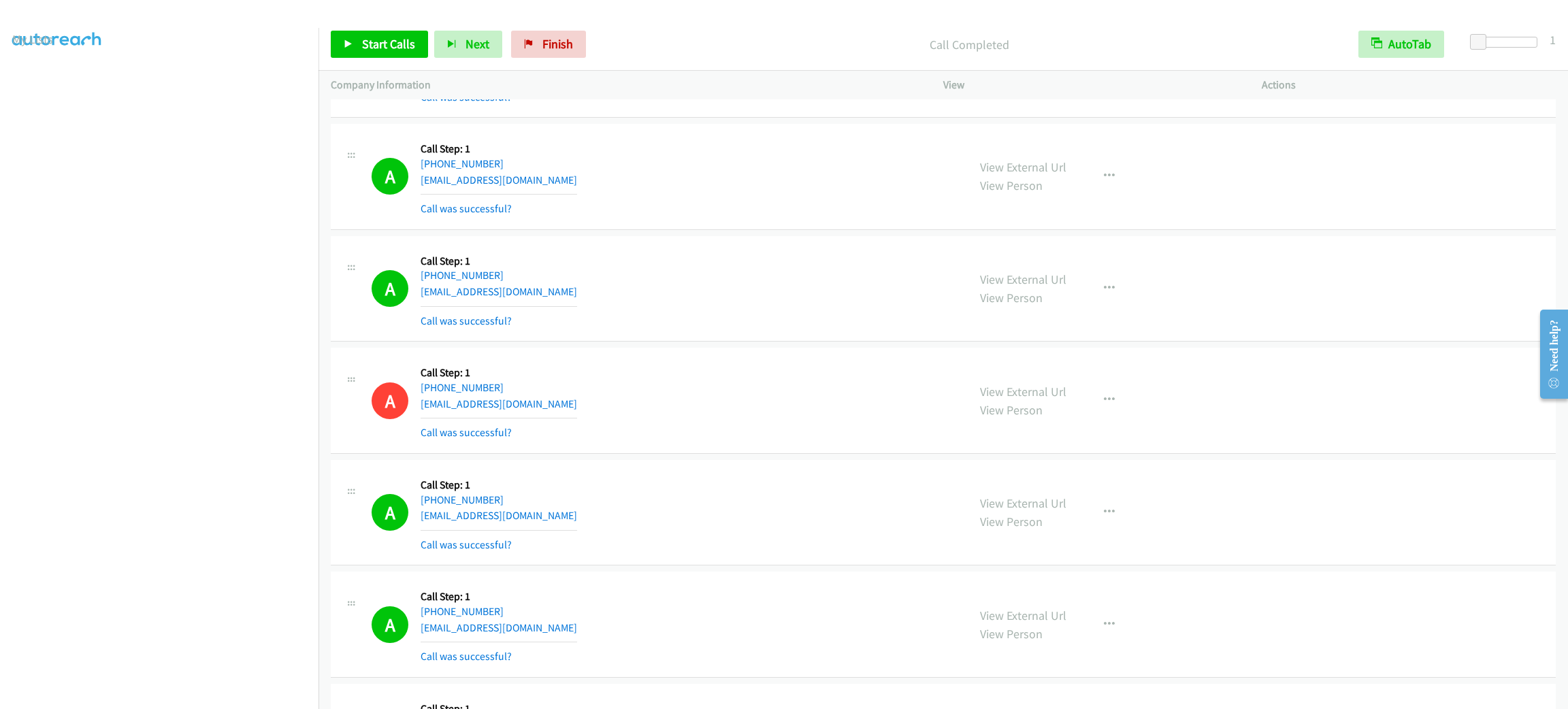
click at [861, 148] on div "A Callback Scheduled Call Step: 1 America/New_York +1 443-789-8693 myersjr1986@…" at bounding box center [663, 177] width 584 height 81
click at [1245, 406] on div "View External Url View Person View External Url Email Schedule/Manage Callback …" at bounding box center [1133, 400] width 330 height 81
